Goal: Transaction & Acquisition: Purchase product/service

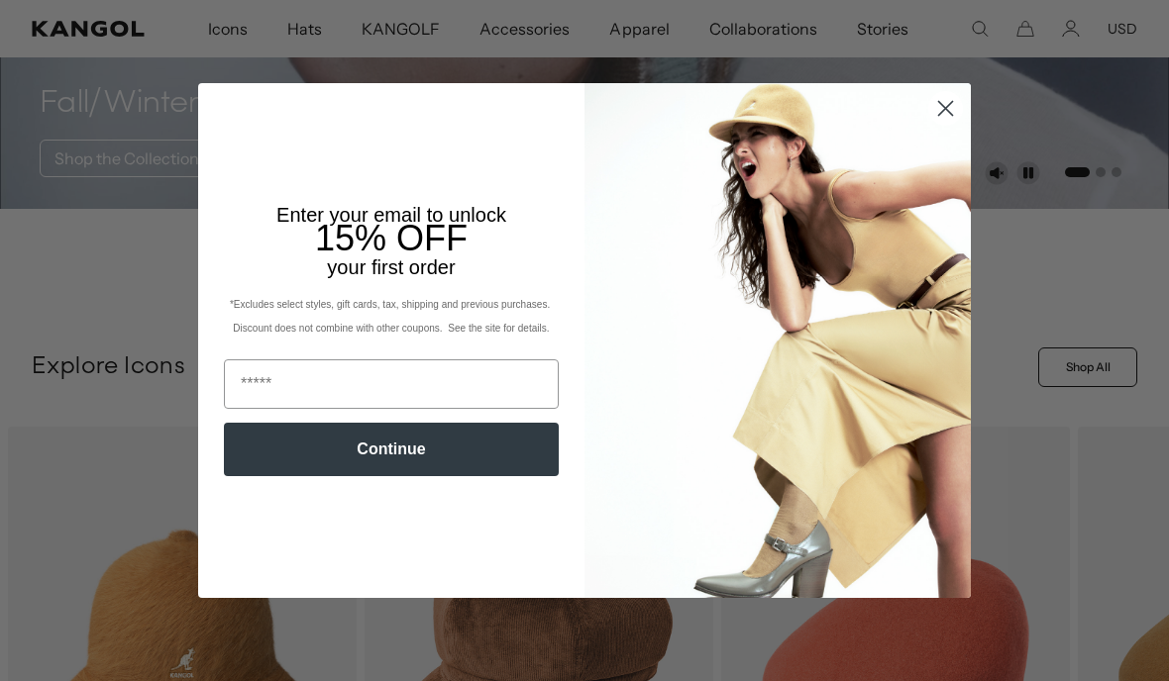
scroll to position [0, 408]
click at [952, 125] on circle "Close dialog" at bounding box center [945, 108] width 33 height 33
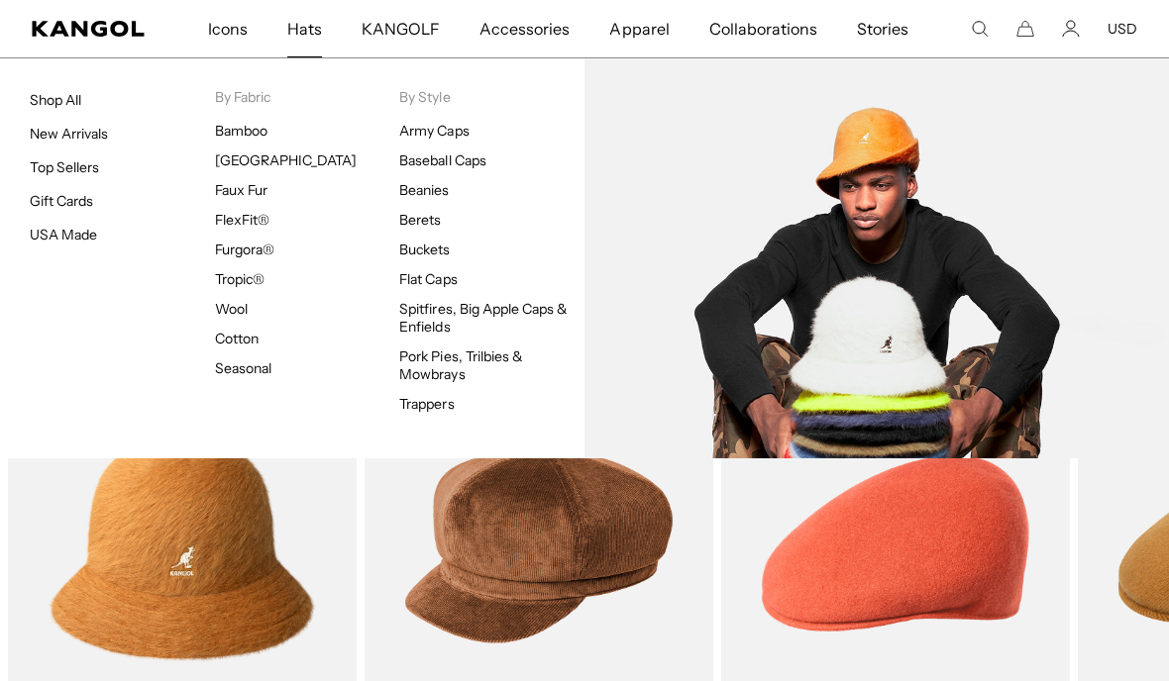
scroll to position [0, 0]
click at [443, 250] on link "Buckets" at bounding box center [424, 250] width 51 height 18
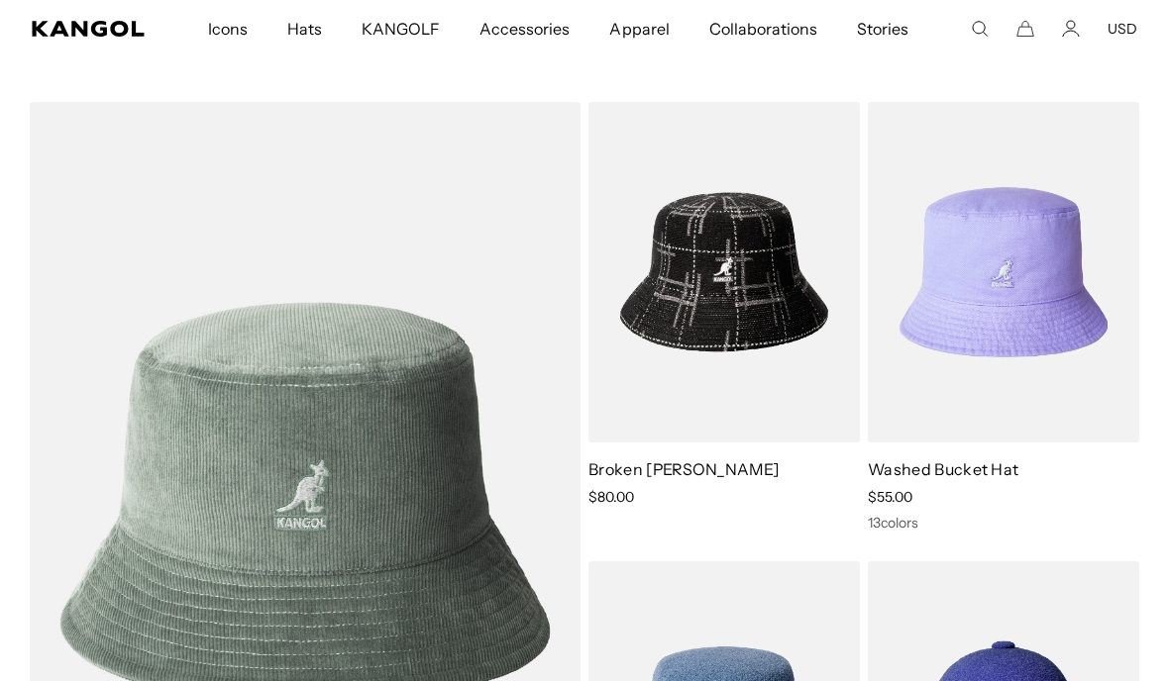
scroll to position [1056, 0]
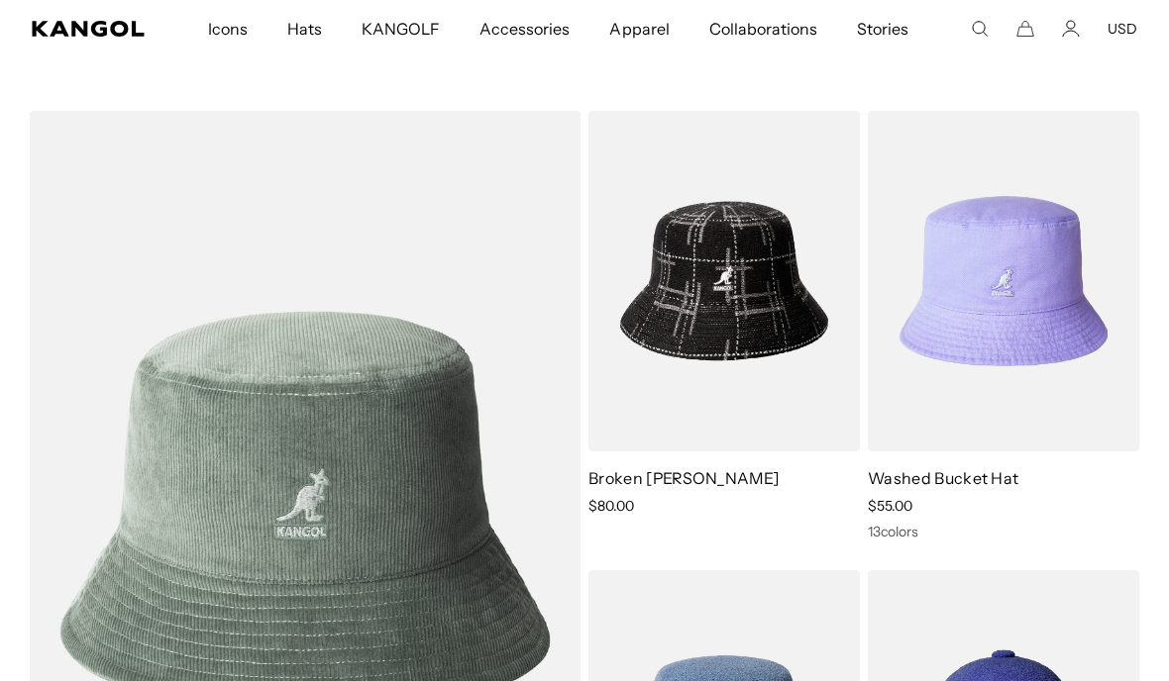
click at [0, 0] on img at bounding box center [0, 0] width 0 height 0
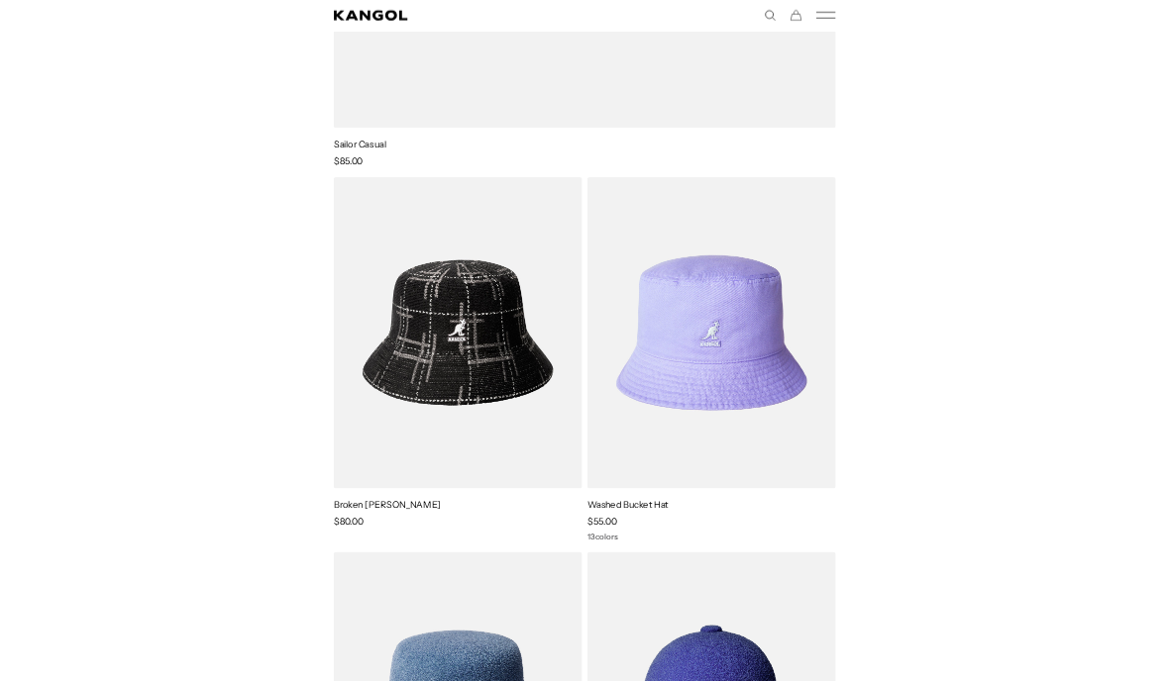
scroll to position [0, 0]
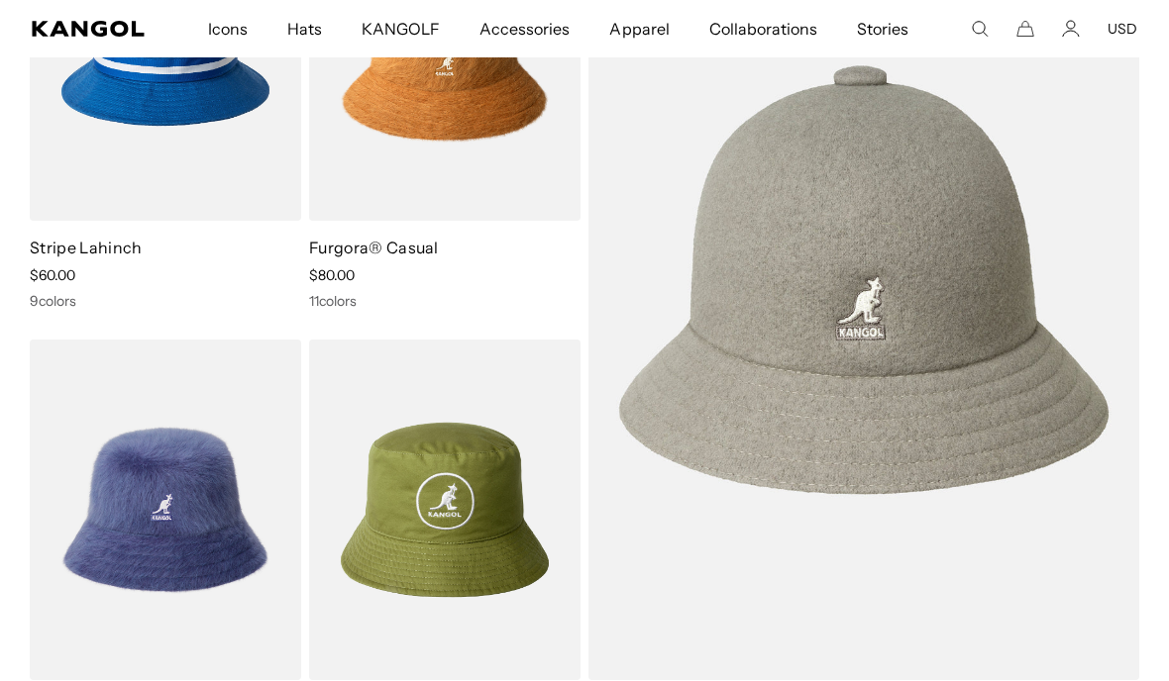
click at [0, 0] on img at bounding box center [0, 0] width 0 height 0
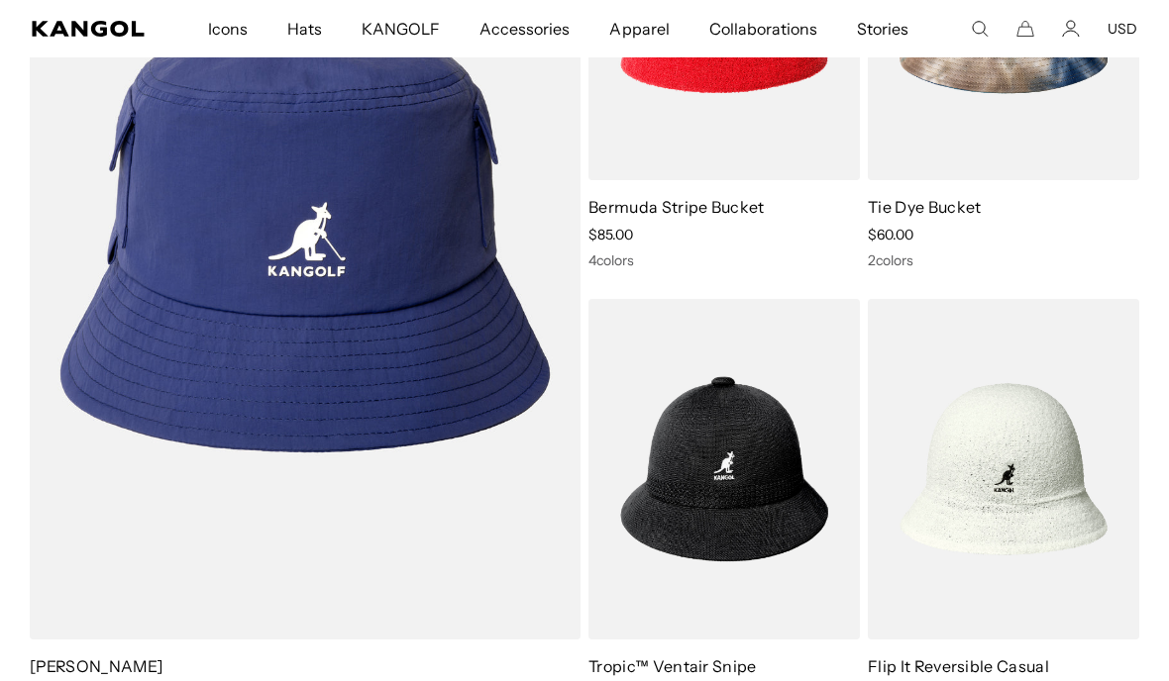
scroll to position [0, 408]
click at [0, 0] on img at bounding box center [0, 0] width 0 height 0
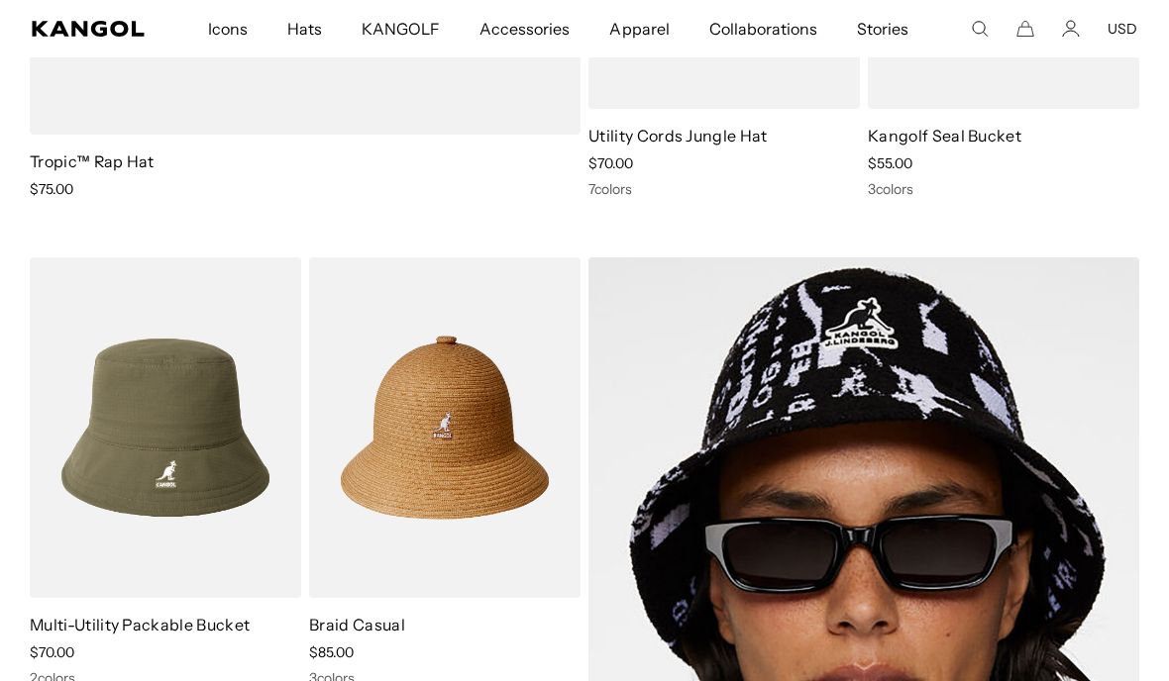
click at [0, 0] on img at bounding box center [0, 0] width 0 height 0
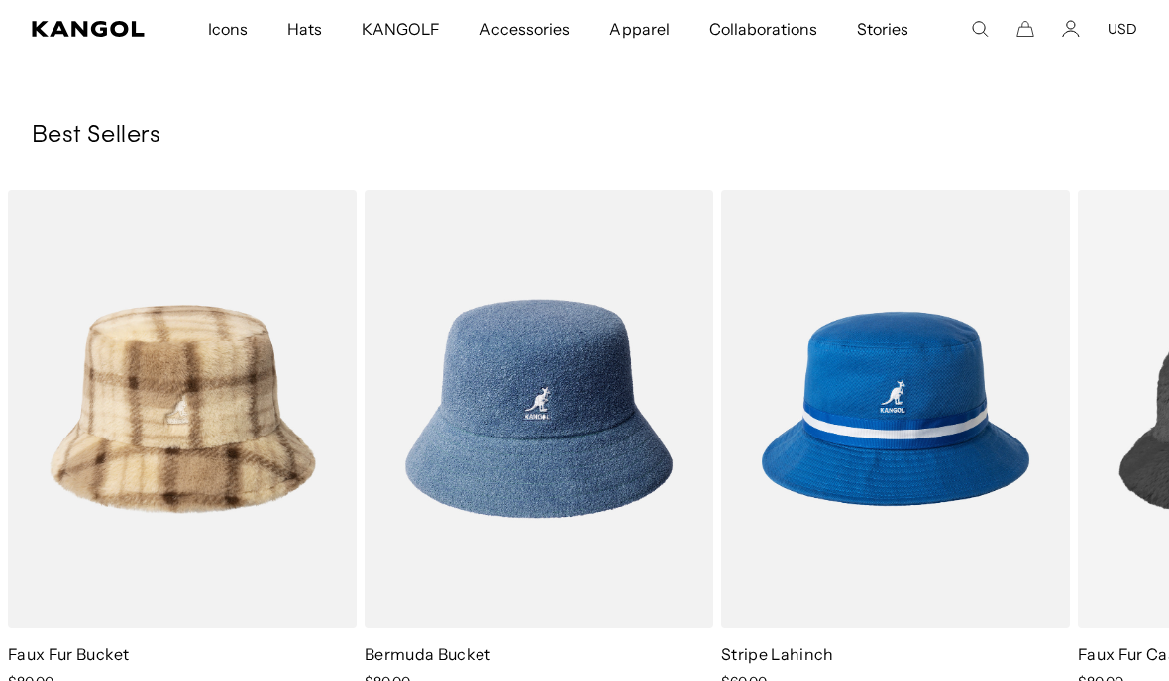
click at [0, 0] on img "6 of 10" at bounding box center [0, 0] width 0 height 0
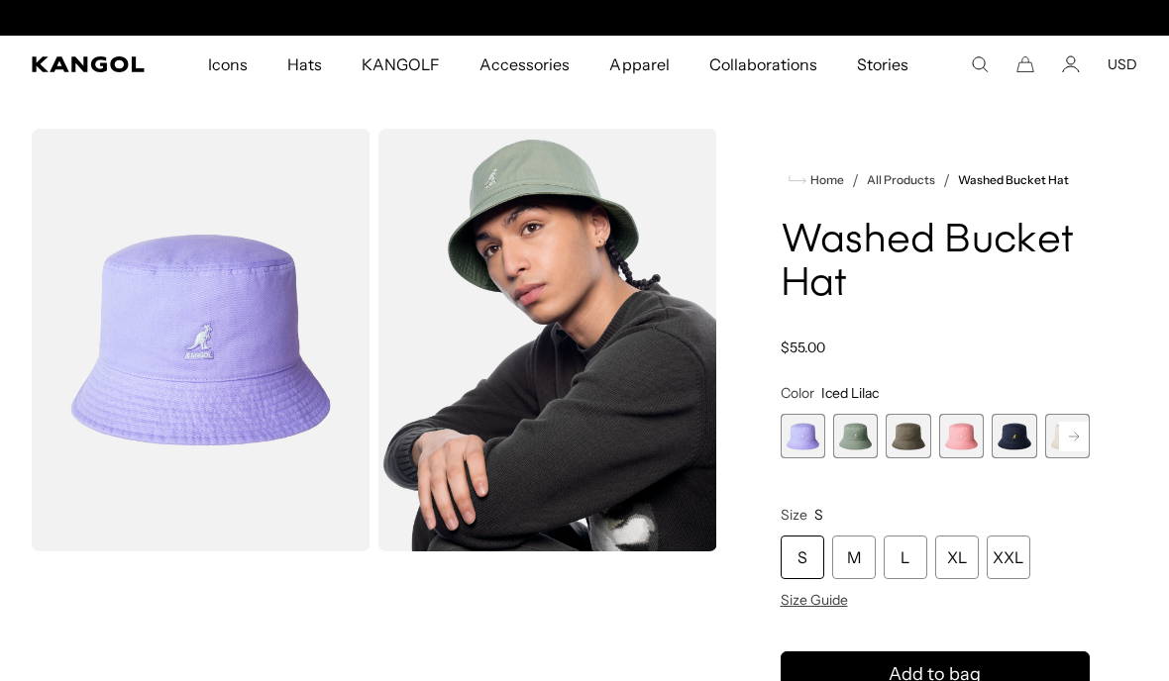
scroll to position [0, 408]
click at [911, 438] on span "3 of 13" at bounding box center [907, 436] width 45 height 45
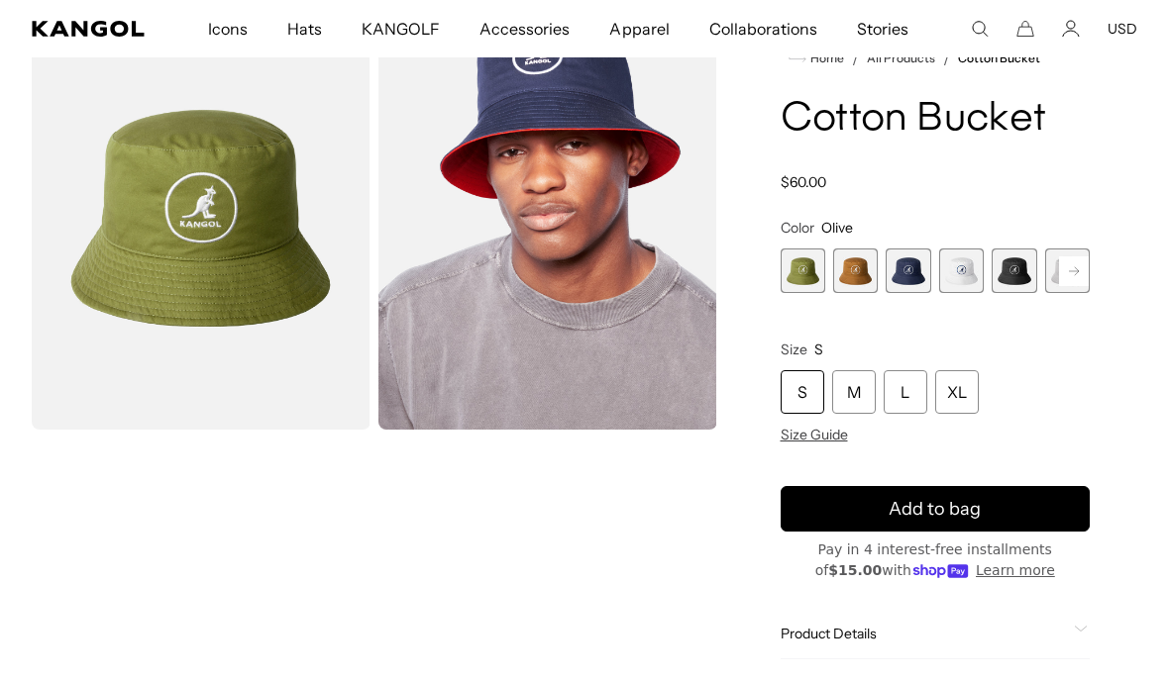
scroll to position [116, 0]
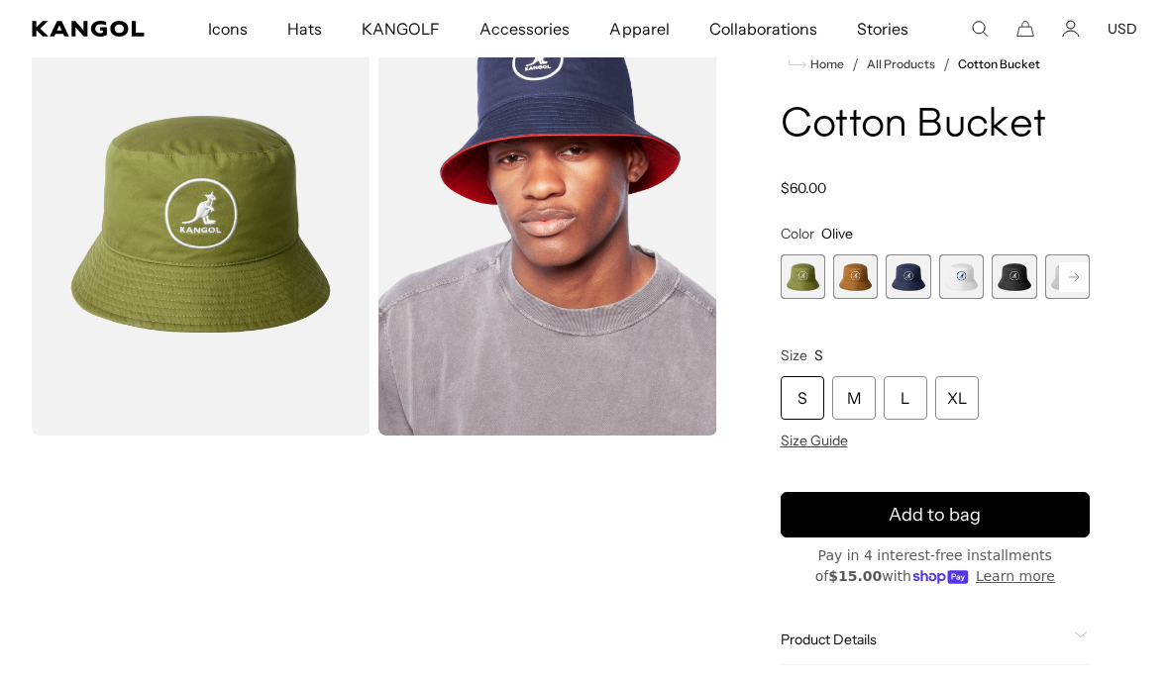
click at [855, 262] on span "2 of 7" at bounding box center [855, 277] width 45 height 45
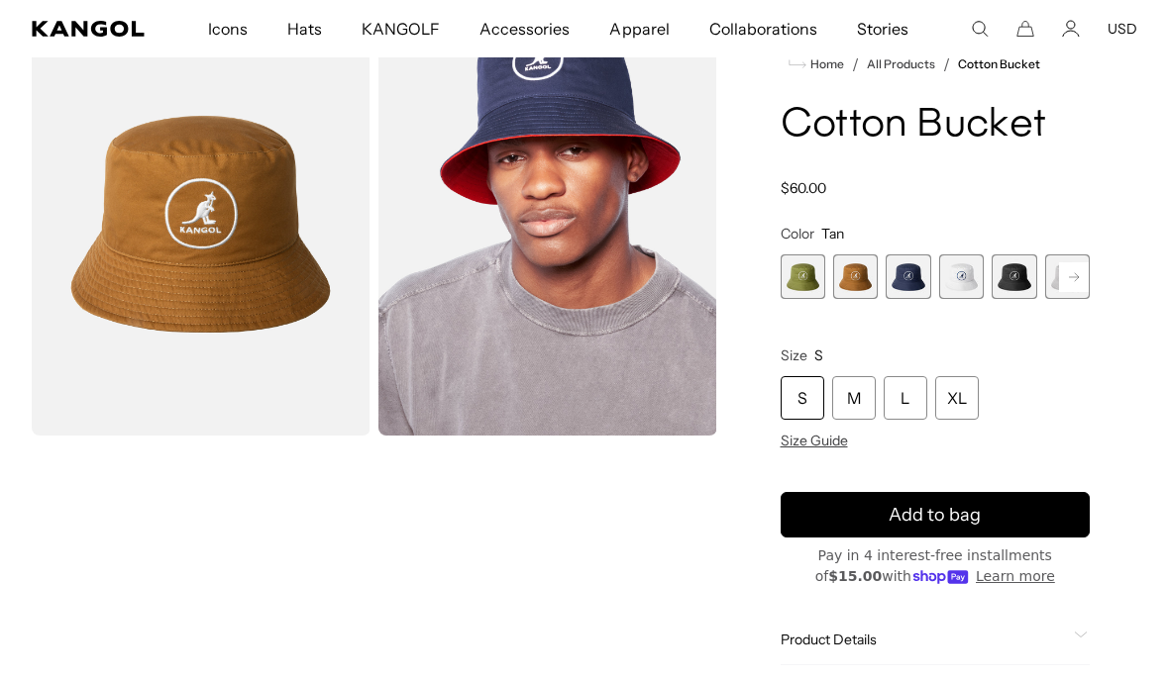
click at [915, 273] on span "3 of 7" at bounding box center [907, 277] width 45 height 45
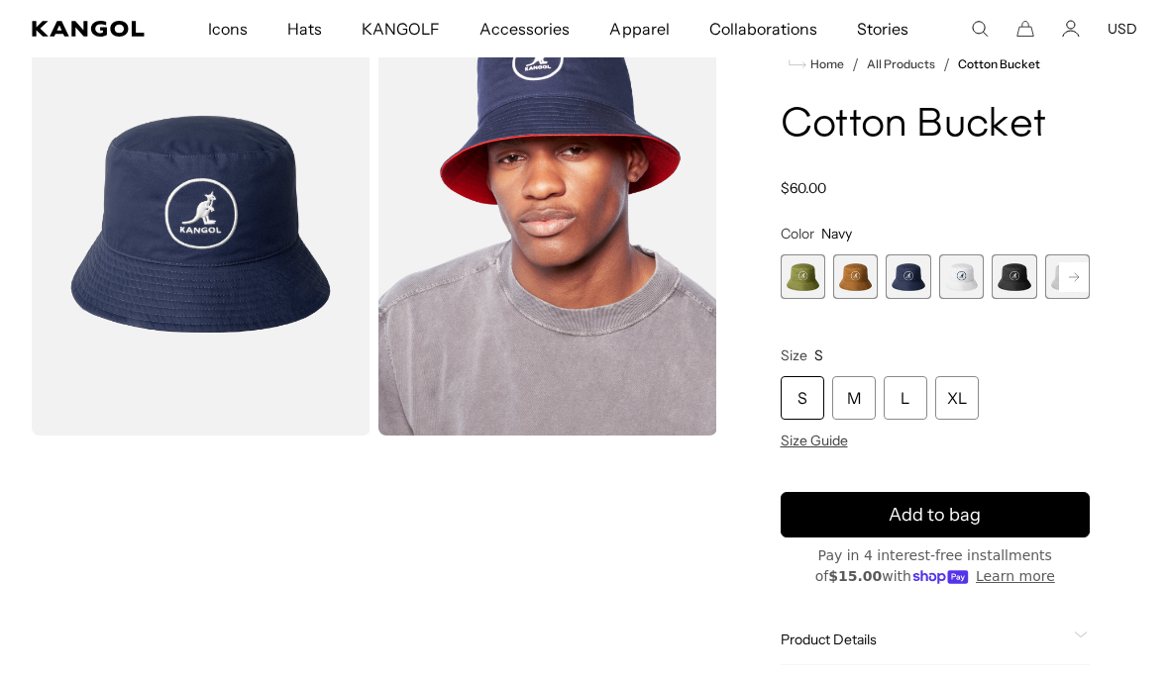
scroll to position [0, 408]
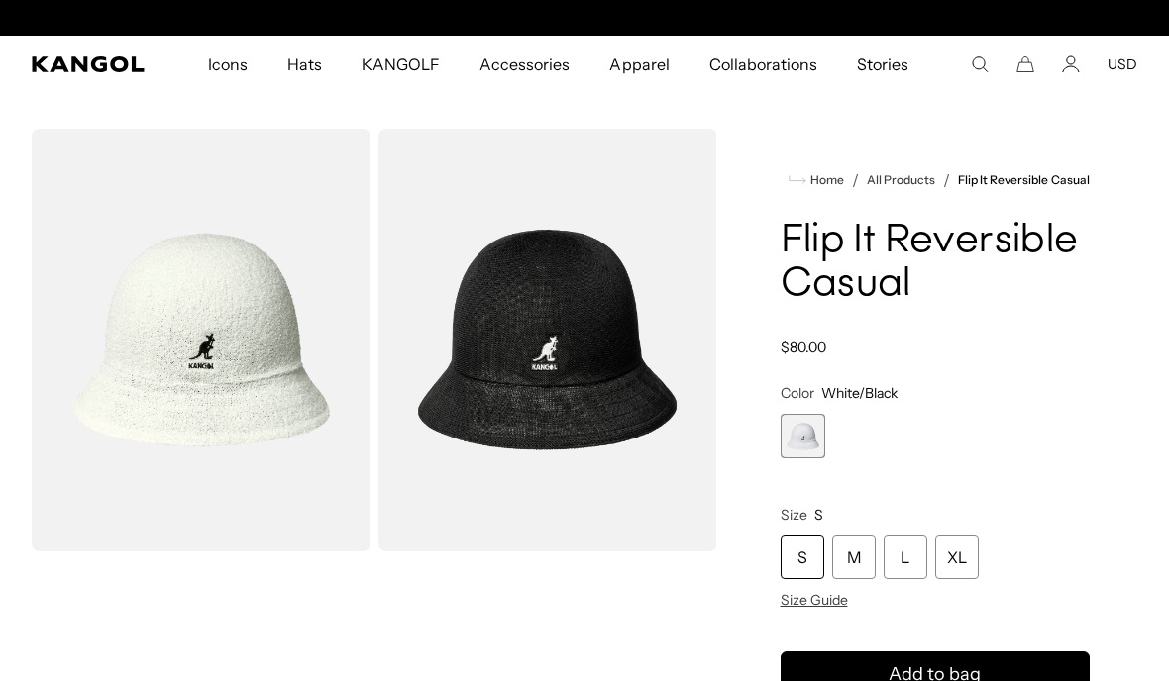
scroll to position [0, 408]
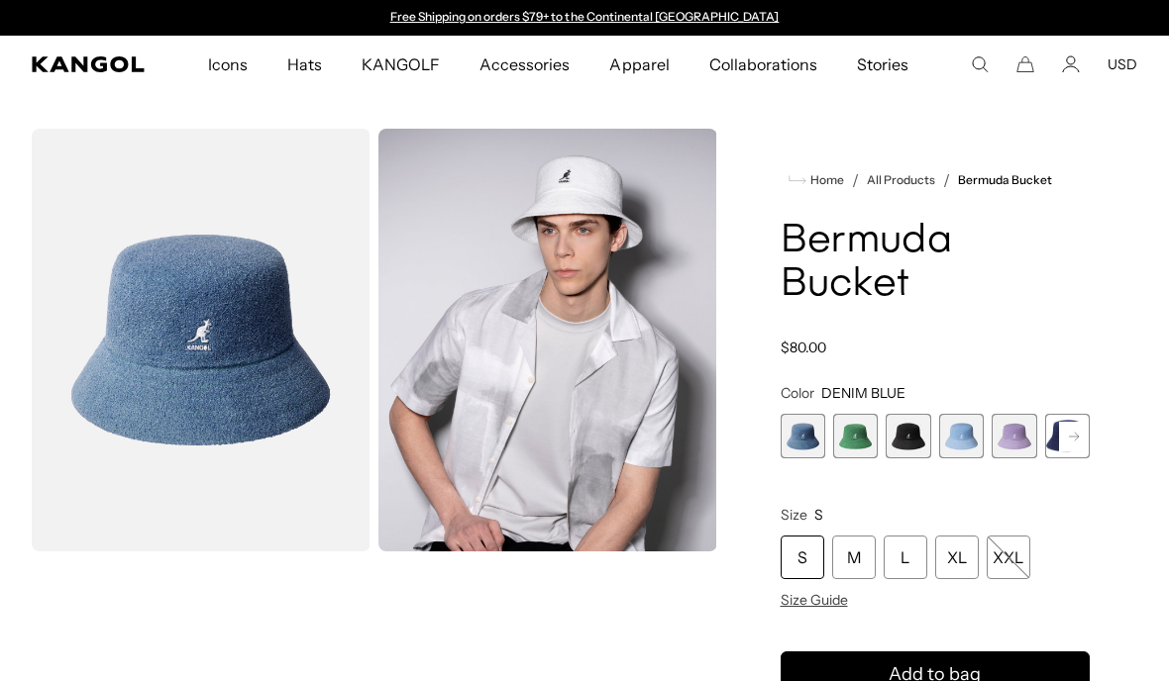
click at [914, 414] on span "3 of 11" at bounding box center [907, 436] width 45 height 45
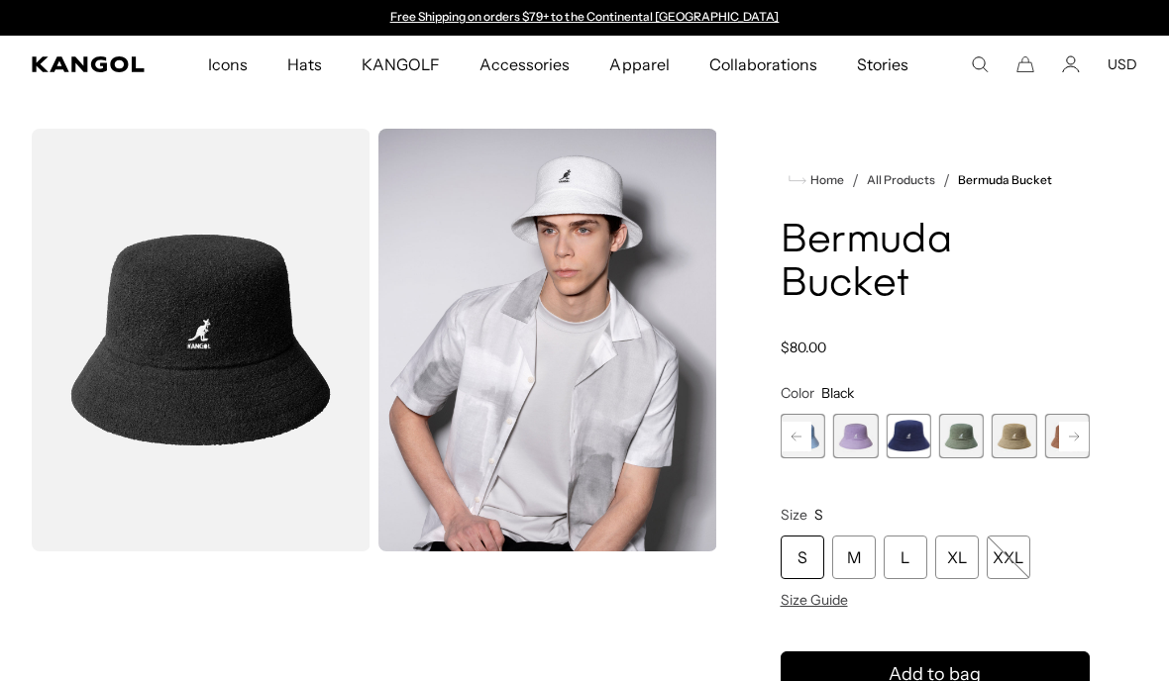
click at [969, 414] on span "7 of 11" at bounding box center [961, 436] width 45 height 45
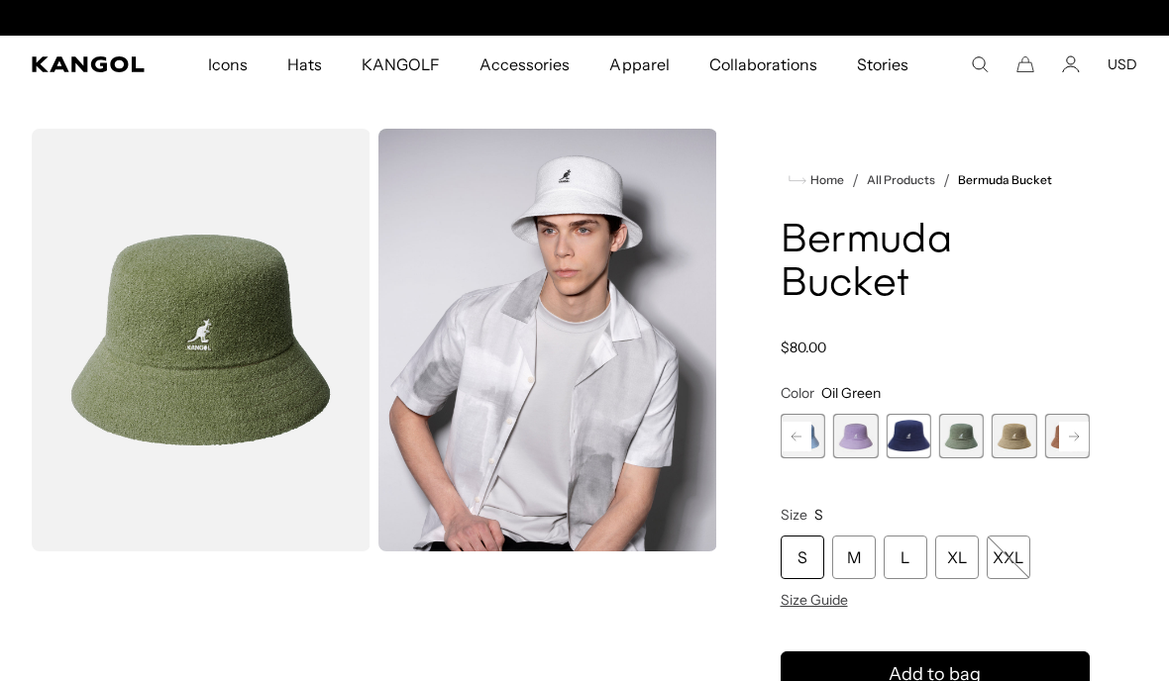
scroll to position [0, 408]
click at [956, 414] on span "7 of 11" at bounding box center [961, 436] width 45 height 45
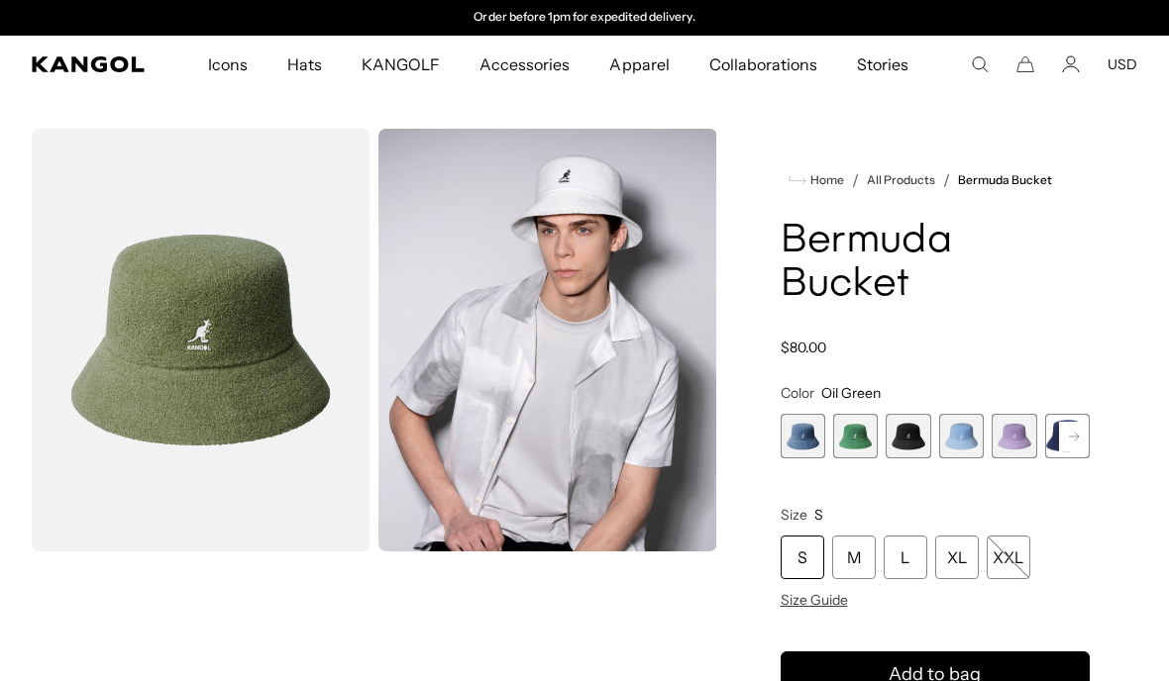
click at [919, 414] on span "3 of 11" at bounding box center [907, 436] width 45 height 45
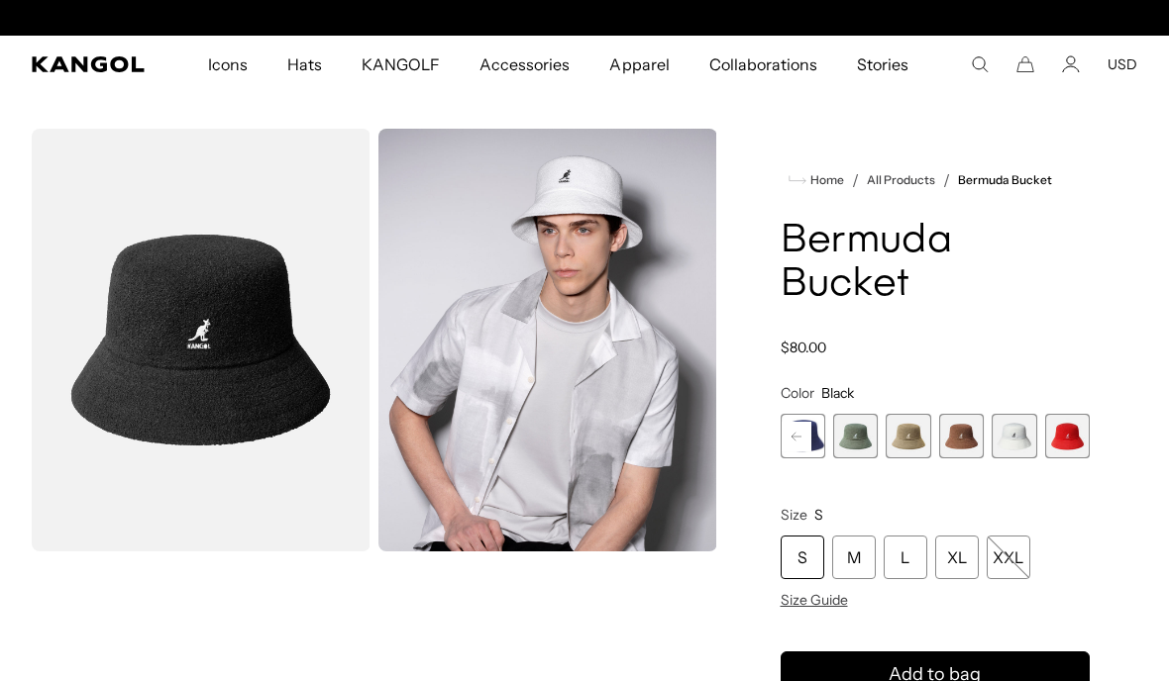
scroll to position [0, 408]
click at [906, 414] on span "8 of 11" at bounding box center [907, 436] width 45 height 45
